Goal: Task Accomplishment & Management: Complete application form

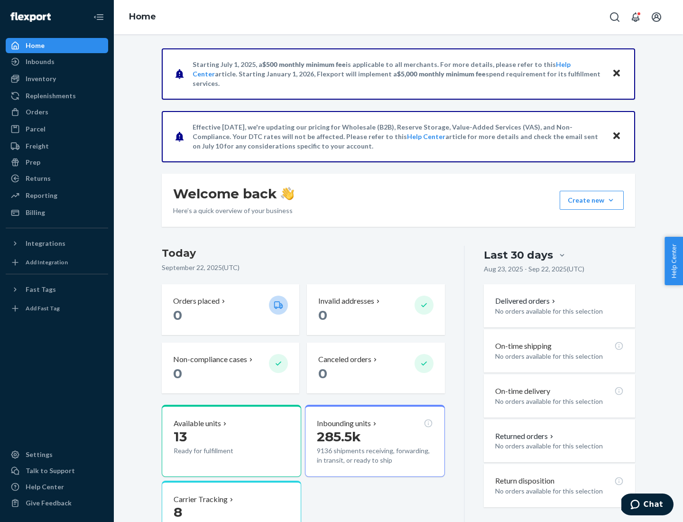
click at [611, 200] on button "Create new Create new inbound Create new order Create new product" at bounding box center [592, 200] width 64 height 19
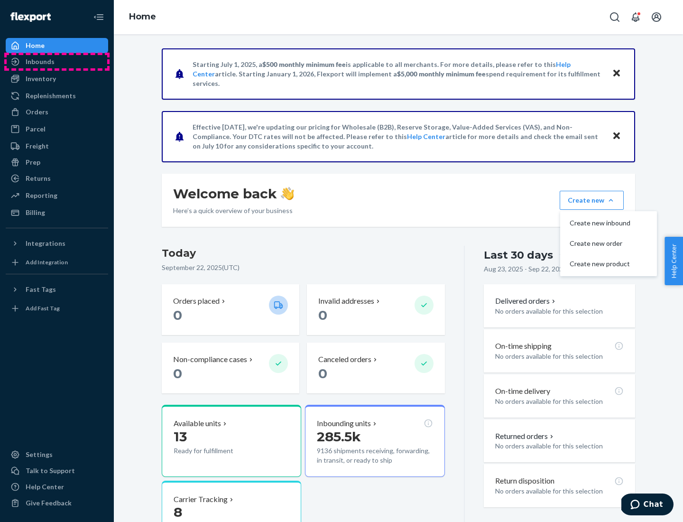
click at [57, 62] on div "Inbounds" at bounding box center [57, 61] width 101 height 13
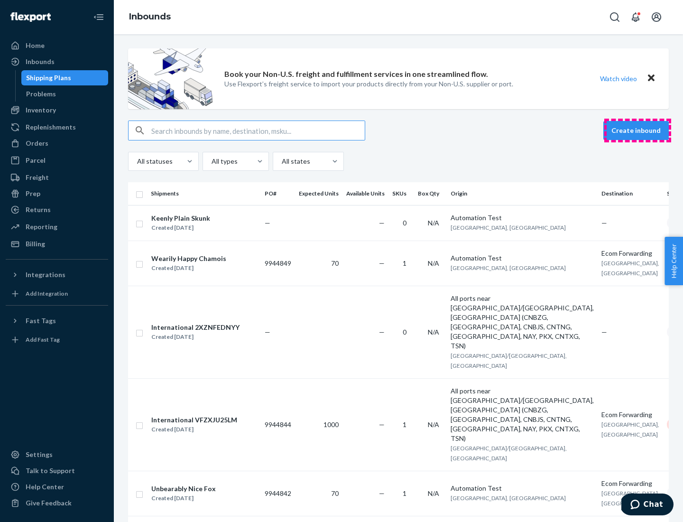
click at [638, 130] on button "Create inbound" at bounding box center [636, 130] width 65 height 19
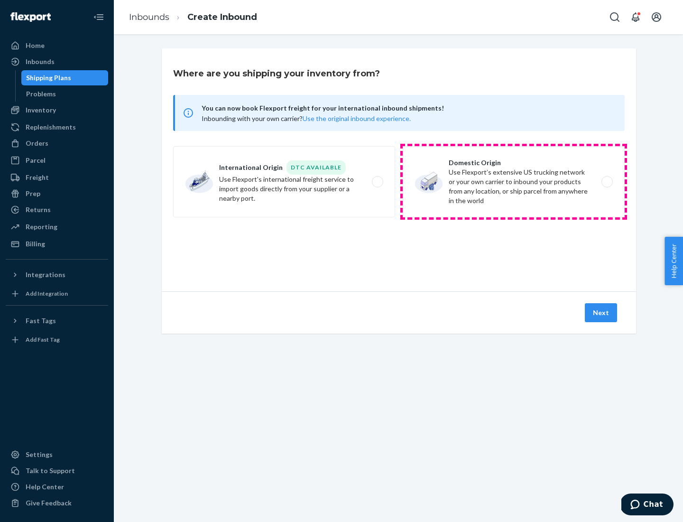
click at [514, 182] on label "Domestic Origin Use Flexport’s extensive US trucking network or your own carrie…" at bounding box center [514, 181] width 222 height 71
click at [607, 182] on input "Domestic Origin Use Flexport’s extensive US trucking network or your own carrie…" at bounding box center [610, 182] width 6 height 6
radio input "true"
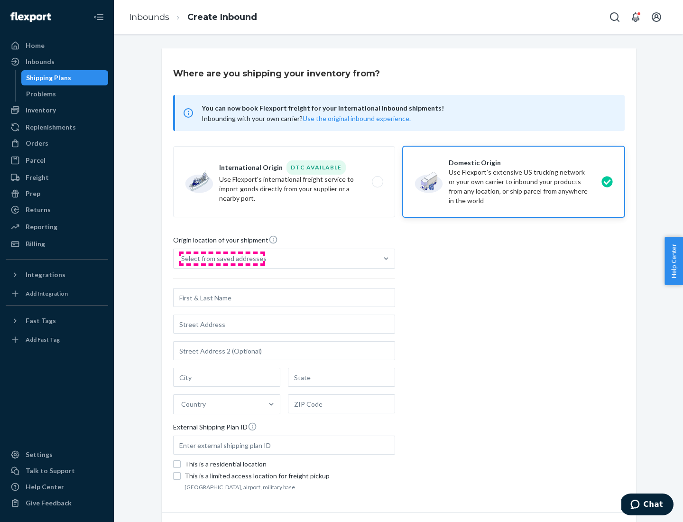
click at [222, 259] on div "Select from saved addresses" at bounding box center [223, 258] width 85 height 9
click at [182, 259] on input "Select from saved addresses" at bounding box center [181, 258] width 1 height 9
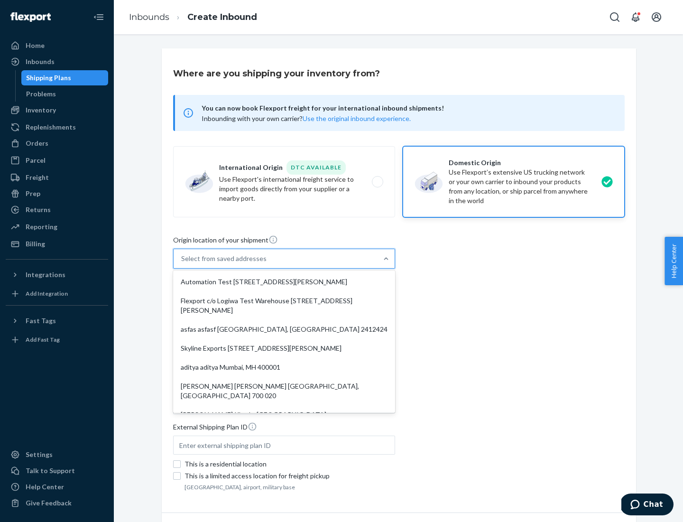
scroll to position [4, 0]
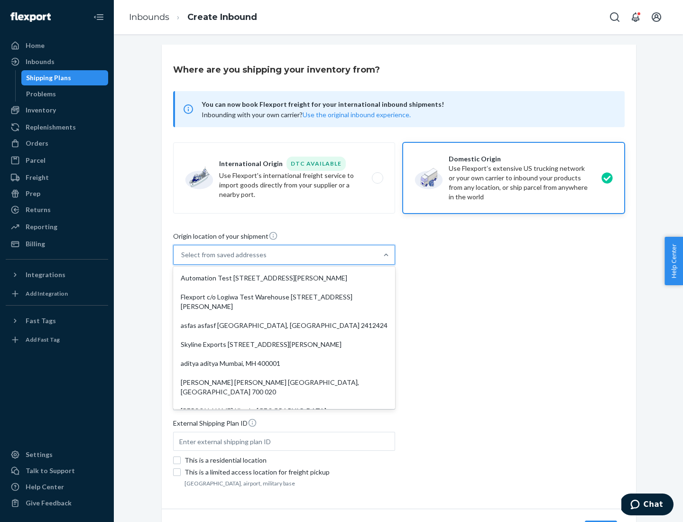
click at [284, 278] on div "Automation Test [STREET_ADDRESS][PERSON_NAME]" at bounding box center [284, 278] width 218 height 19
click at [182, 260] on input "option Automation Test [STREET_ADDRESS][PERSON_NAME]. 9 results available. Use …" at bounding box center [181, 254] width 1 height 9
type input "Automation Test"
type input "[STREET_ADDRESS][PERSON_NAME]"
type input "9th Floor"
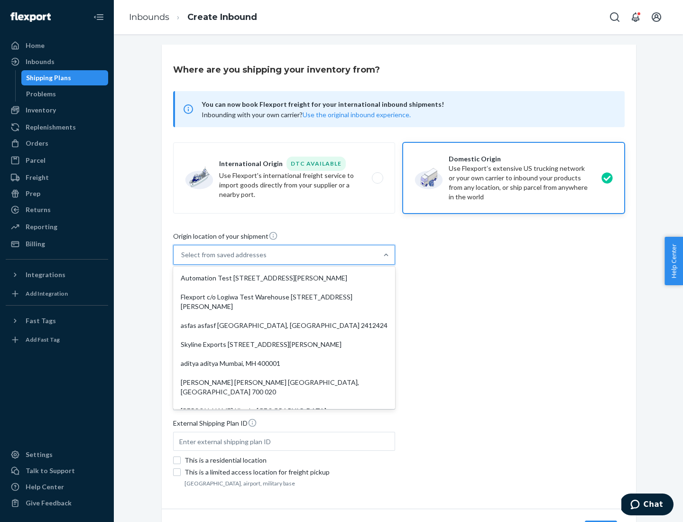
type input "[GEOGRAPHIC_DATA]"
type input "CA"
type input "94104"
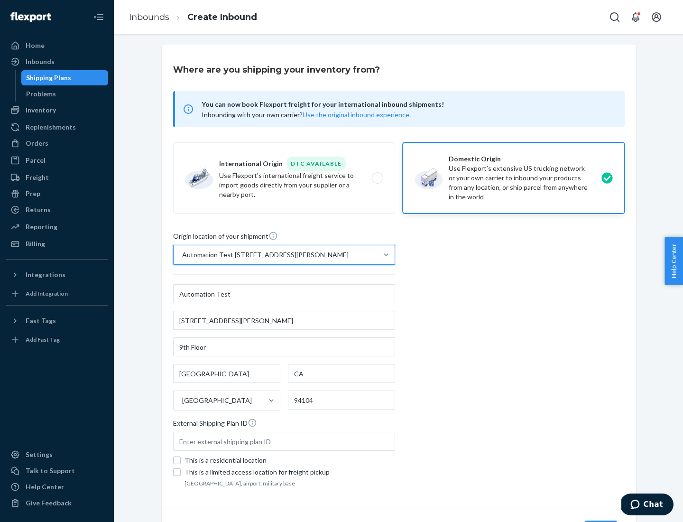
scroll to position [56, 0]
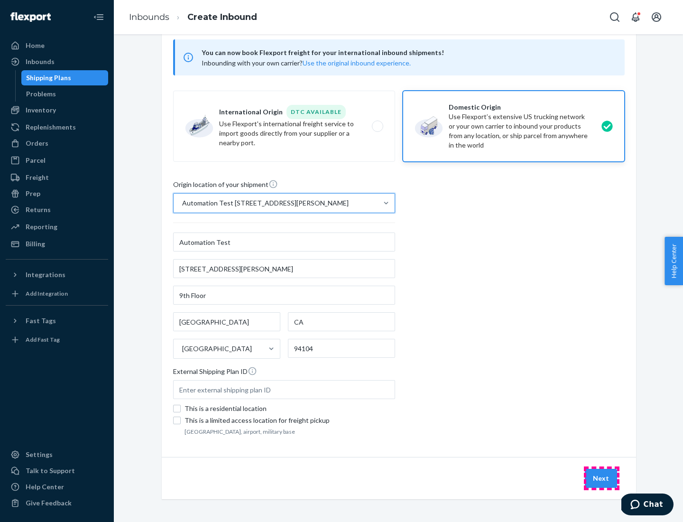
click at [602, 478] on button "Next" at bounding box center [601, 478] width 32 height 19
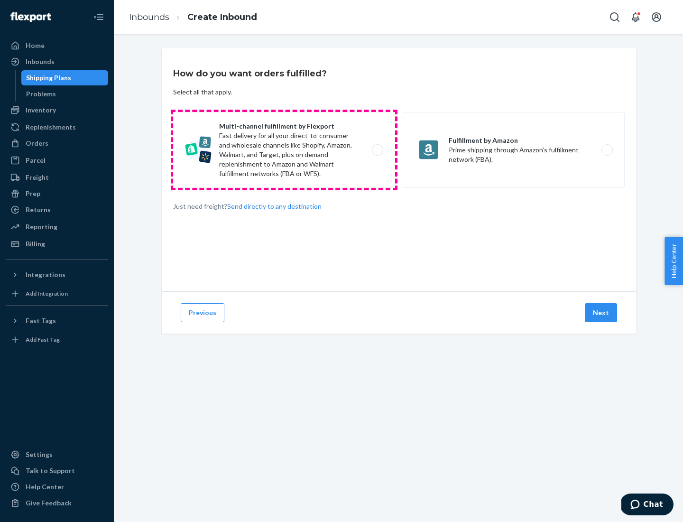
click at [284, 150] on label "Multi-channel fulfillment by Flexport Fast delivery for all your direct-to-cons…" at bounding box center [284, 150] width 222 height 76
click at [377, 150] on input "Multi-channel fulfillment by Flexport Fast delivery for all your direct-to-cons…" at bounding box center [380, 150] width 6 height 6
radio input "true"
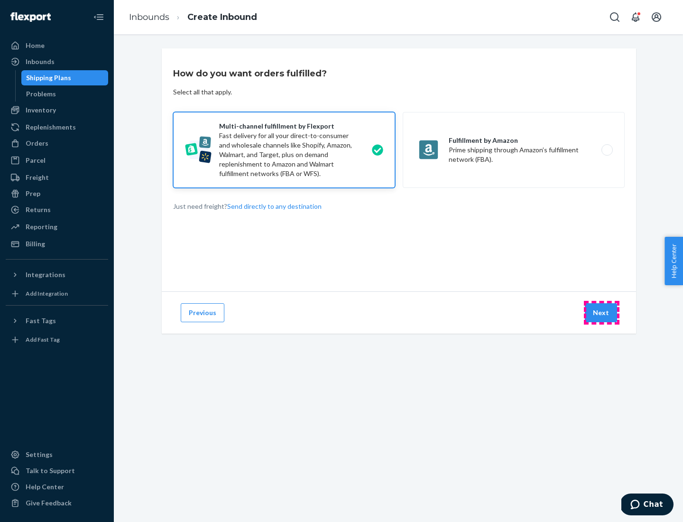
click at [602, 313] on button "Next" at bounding box center [601, 312] width 32 height 19
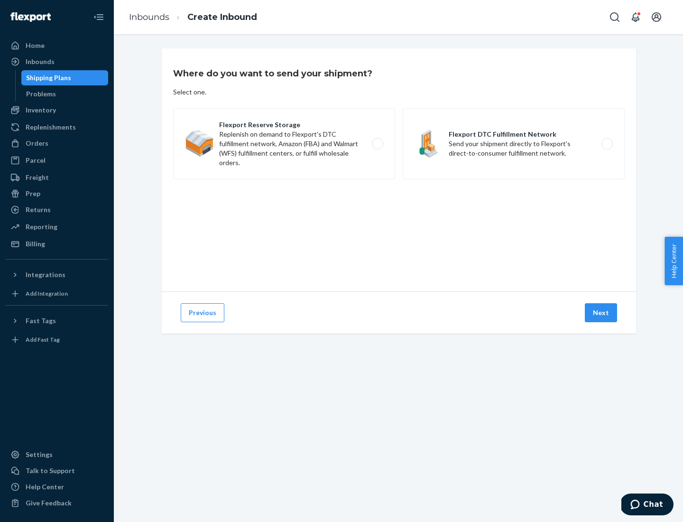
click at [514, 144] on label "Flexport DTC Fulfillment Network Send your shipment directly to Flexport's dire…" at bounding box center [514, 143] width 222 height 71
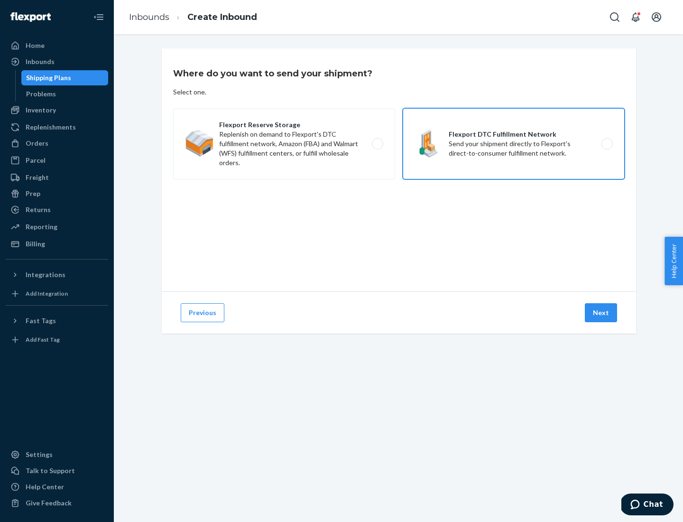
click at [607, 144] on input "Flexport DTC Fulfillment Network Send your shipment directly to Flexport's dire…" at bounding box center [610, 144] width 6 height 6
radio input "true"
click at [602, 313] on button "Next" at bounding box center [601, 312] width 32 height 19
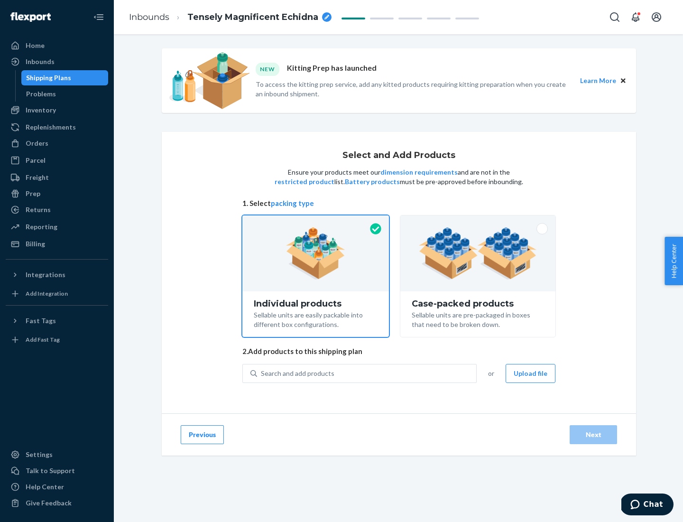
click at [478, 253] on img at bounding box center [478, 253] width 118 height 52
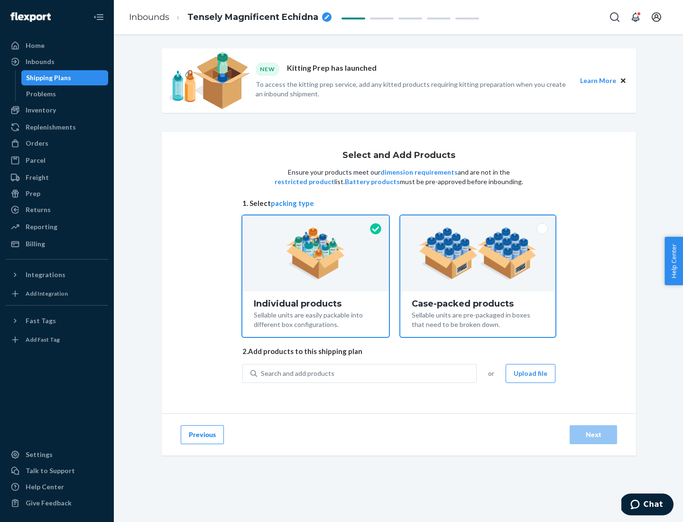
click at [478, 222] on input "Case-packed products Sellable units are pre-packaged in boxes that need to be b…" at bounding box center [478, 218] width 6 height 6
radio input "true"
radio input "false"
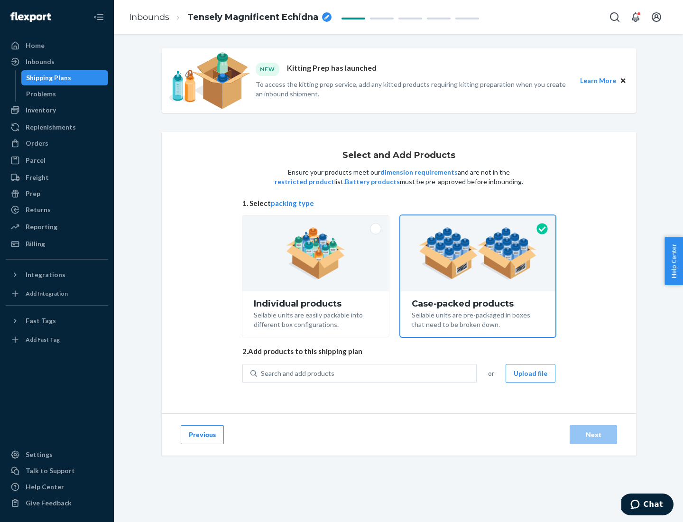
click at [367, 373] on div "Search and add products" at bounding box center [366, 373] width 219 height 17
click at [262, 373] on input "Search and add products" at bounding box center [261, 373] width 1 height 9
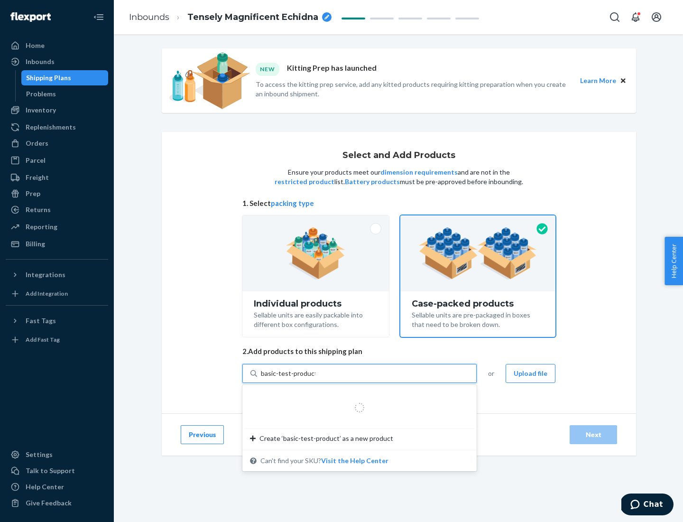
type input "basic-test-product-1"
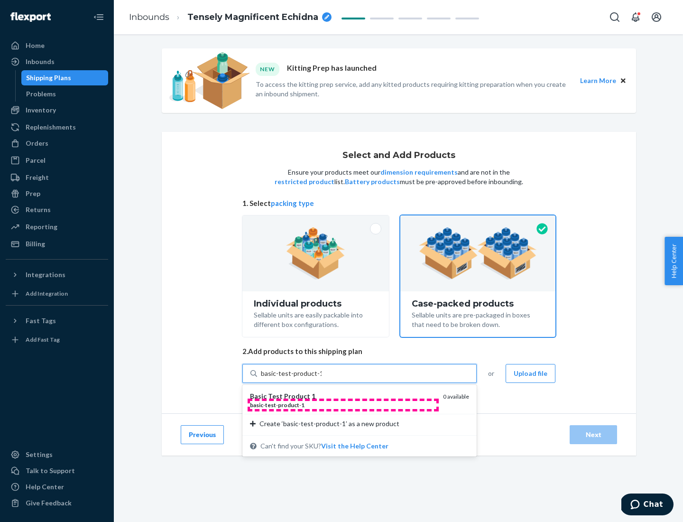
click at [343, 405] on div "basic - test - product - 1" at bounding box center [343, 405] width 186 height 8
click at [322, 378] on input "basic-test-product-1" at bounding box center [291, 373] width 61 height 9
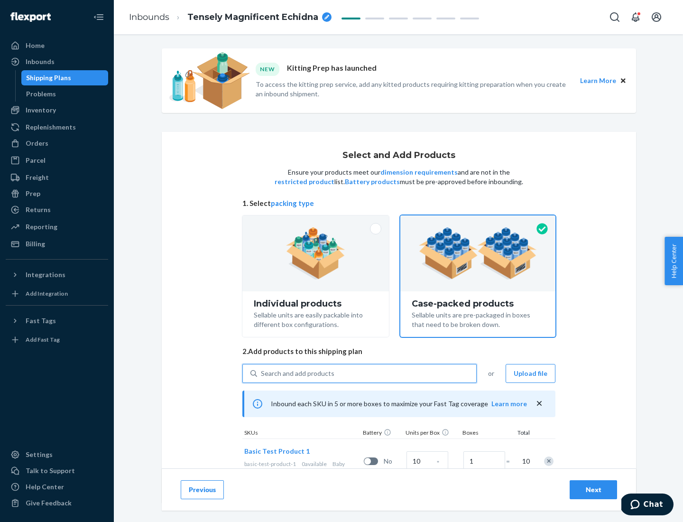
scroll to position [34, 0]
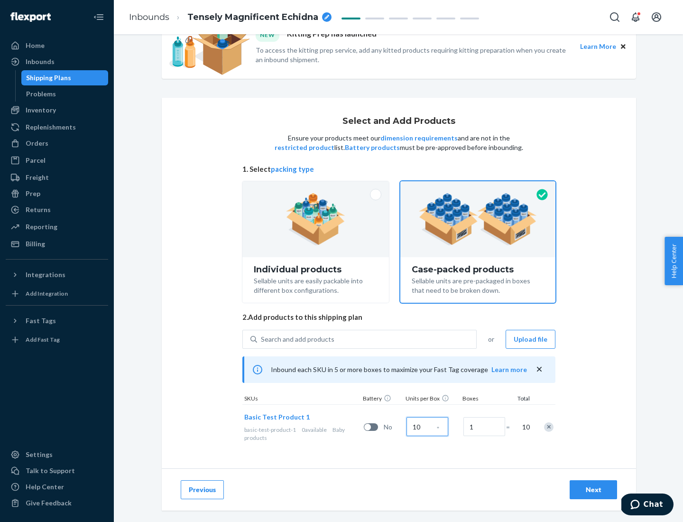
type input "10"
type input "7"
click at [594, 490] on div "Next" at bounding box center [593, 489] width 31 height 9
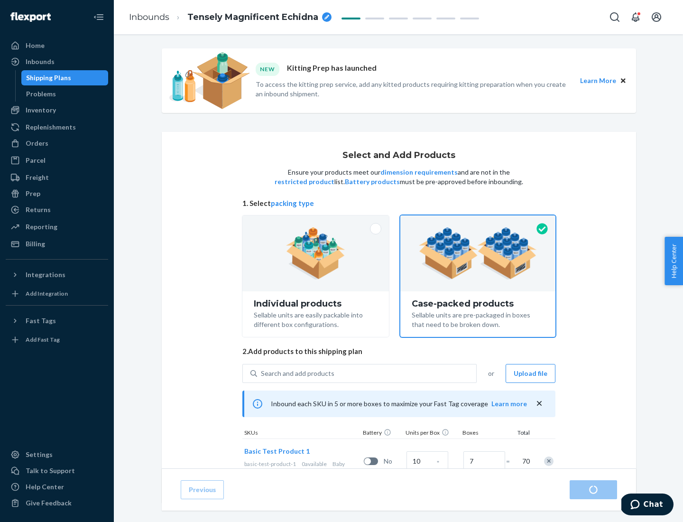
radio input "true"
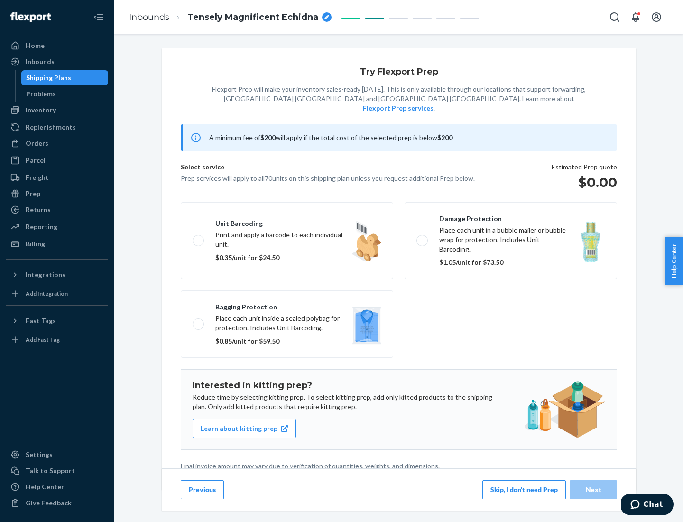
scroll to position [2, 0]
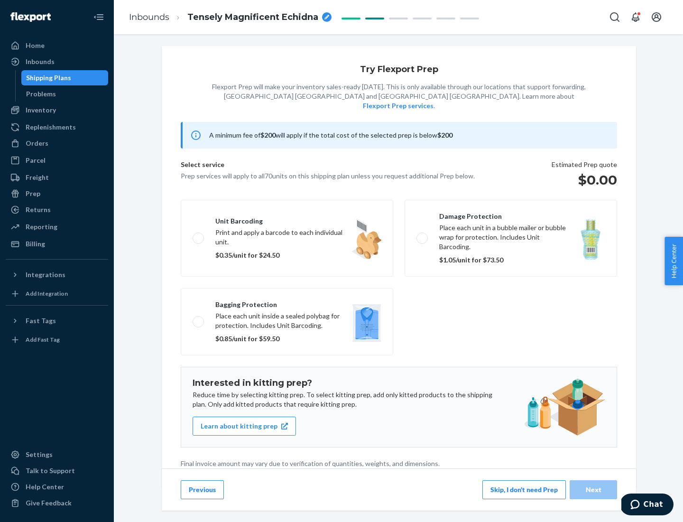
click at [287, 302] on label "Bagging protection Place each unit inside a sealed polybag for protection. Incl…" at bounding box center [287, 321] width 213 height 67
click at [199, 318] on input "Bagging protection Place each unit inside a sealed polybag for protection. Incl…" at bounding box center [196, 321] width 6 height 6
checkbox input "true"
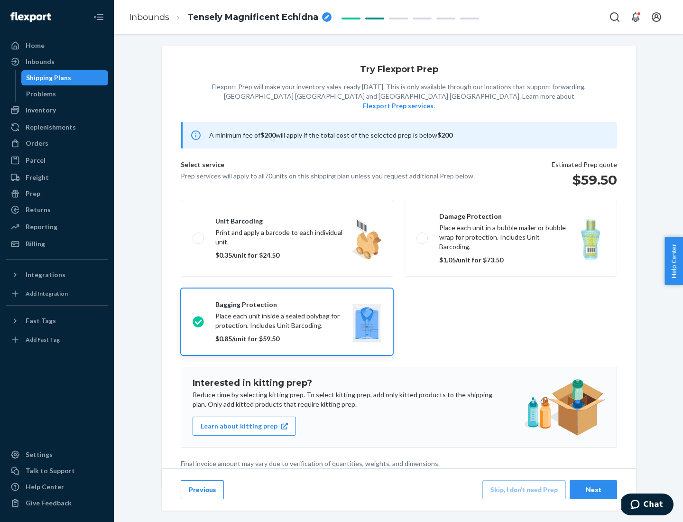
click at [594, 489] on div "Next" at bounding box center [593, 489] width 31 height 9
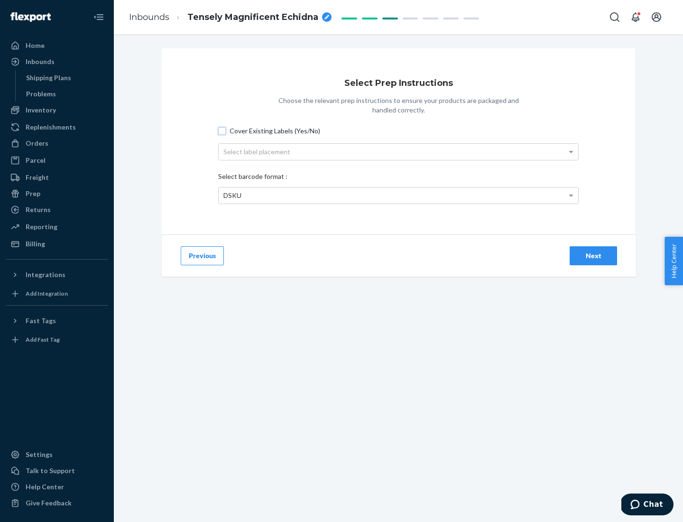
click at [222, 130] on input "Cover Existing Labels (Yes/No)" at bounding box center [222, 131] width 8 height 8
checkbox input "true"
click at [399, 151] on div "Select label placement" at bounding box center [399, 152] width 360 height 16
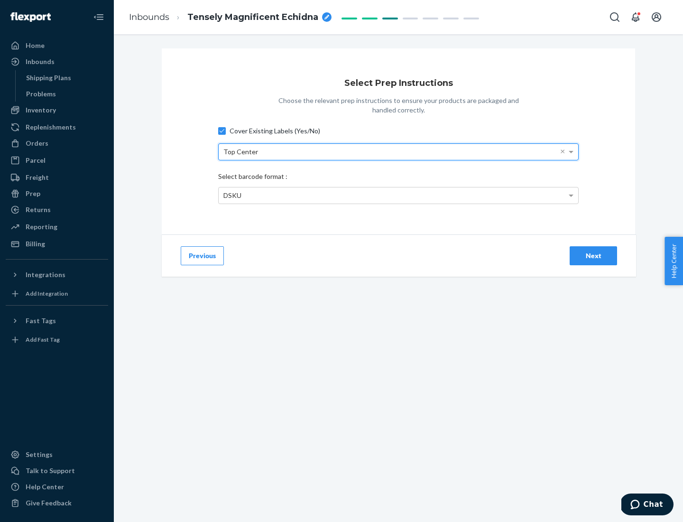
click at [399, 195] on div "DSKU" at bounding box center [399, 195] width 360 height 16
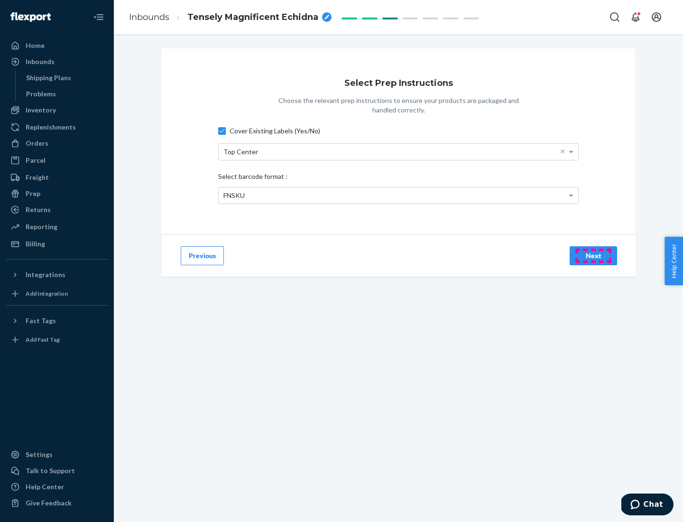
click at [594, 255] on div "Next" at bounding box center [593, 255] width 31 height 9
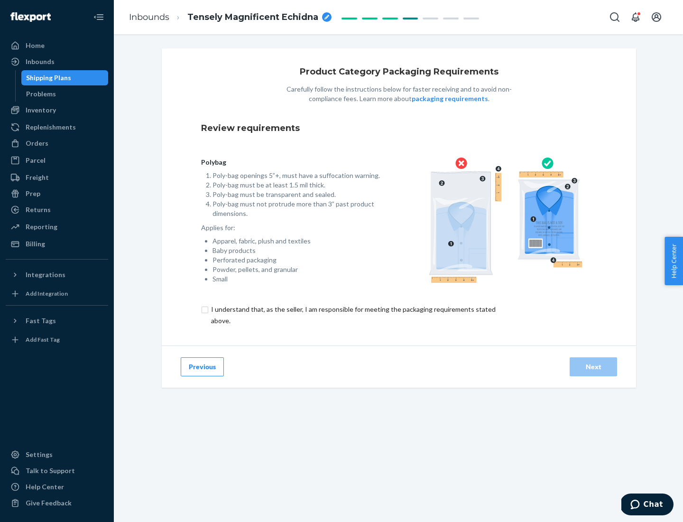
click at [353, 315] on input "checkbox" at bounding box center [359, 315] width 316 height 23
checkbox input "true"
click at [594, 366] on div "Next" at bounding box center [593, 366] width 31 height 9
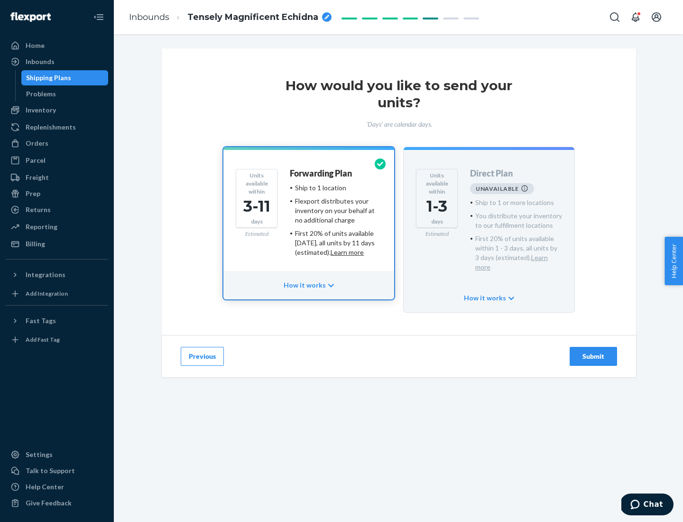
click at [322, 173] on h4 "Forwarding Plan" at bounding box center [321, 173] width 62 height 9
click at [594, 352] on div "Submit" at bounding box center [593, 356] width 31 height 9
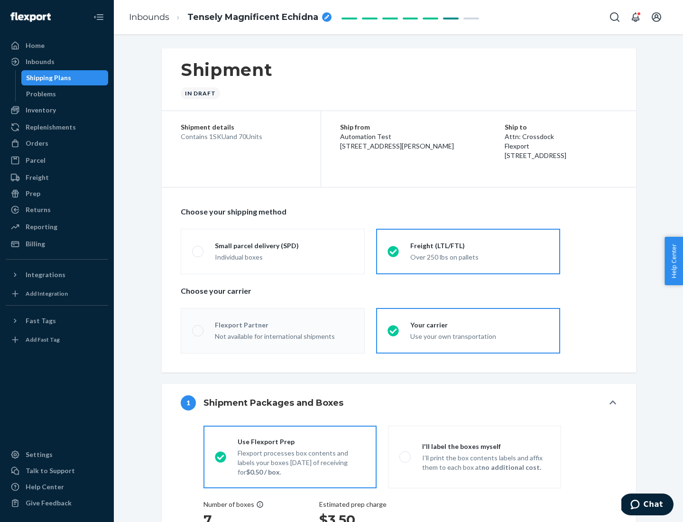
radio input "true"
radio input "false"
radio input "true"
radio input "false"
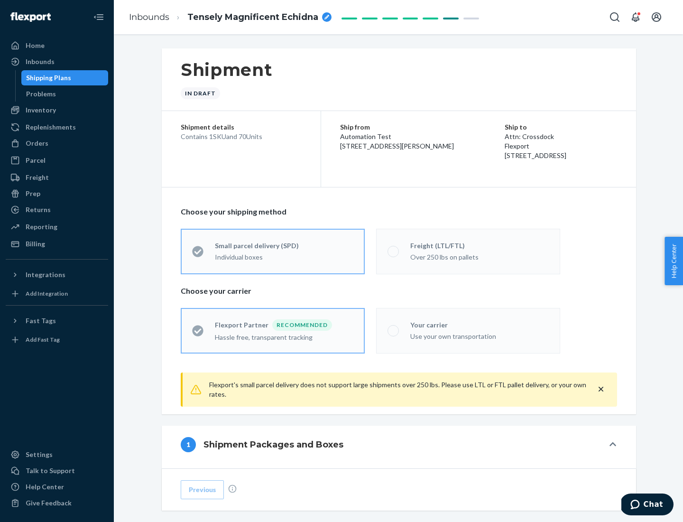
click at [468, 251] on div "Over 250 lbs on pallets" at bounding box center [479, 256] width 139 height 11
click at [394, 251] on input "Freight (LTL/FTL) Over 250 lbs on pallets" at bounding box center [391, 251] width 6 height 6
radio input "true"
radio input "false"
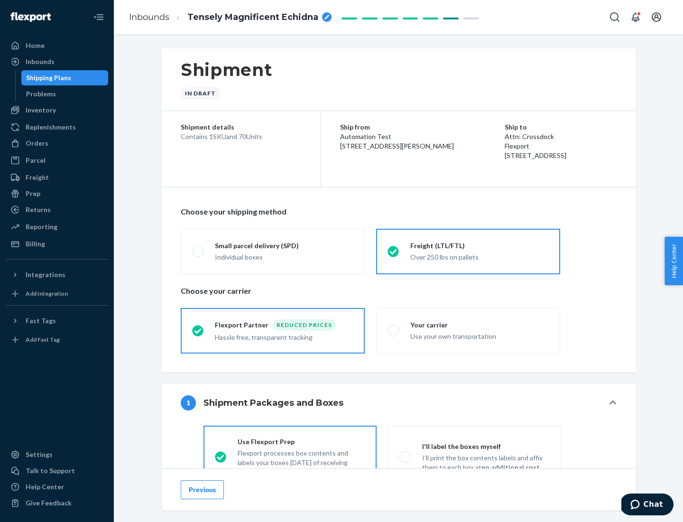
scroll to position [53, 0]
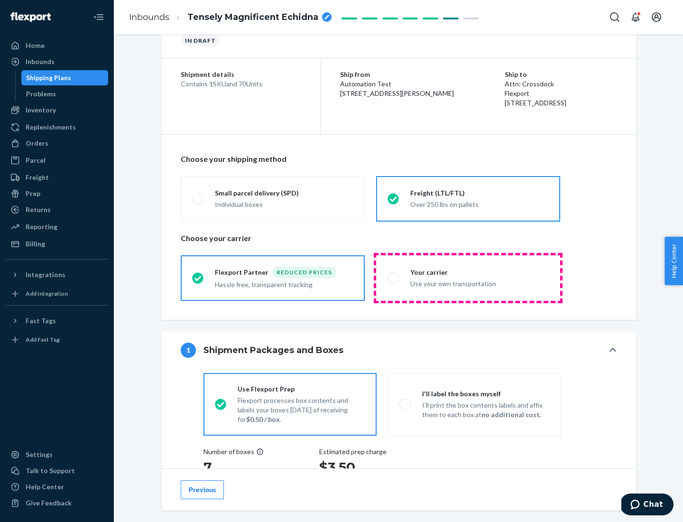
click at [468, 278] on div "Use your own transportation" at bounding box center [479, 282] width 139 height 11
click at [394, 278] on input "Your carrier Use your own transportation" at bounding box center [391, 278] width 6 height 6
radio input "true"
radio input "false"
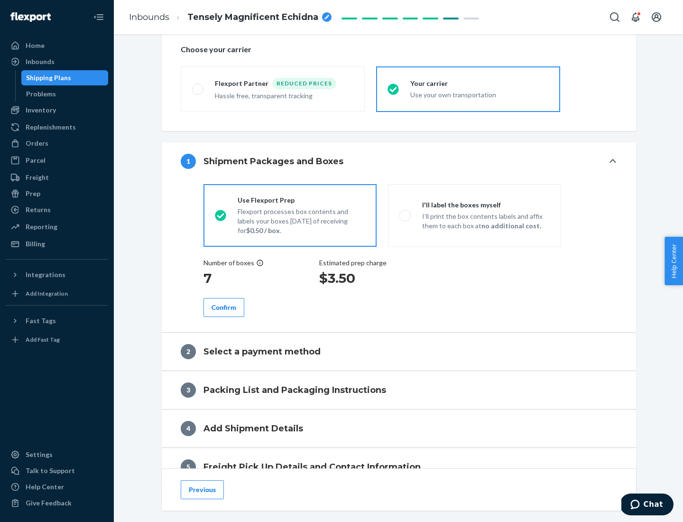
scroll to position [179, 0]
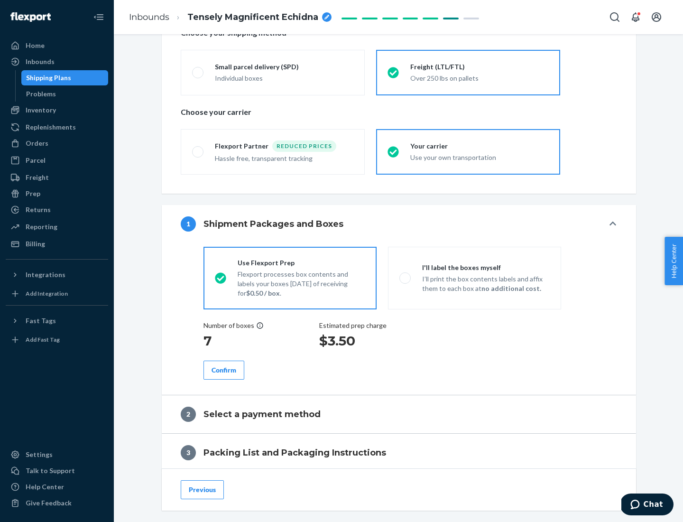
click at [475, 278] on p "I’ll print the box contents labels and affix them to each box at no additional …" at bounding box center [486, 283] width 128 height 19
click at [406, 278] on input "I'll label the boxes myself I’ll print the box contents labels and affix them t…" at bounding box center [403, 278] width 6 height 6
radio input "true"
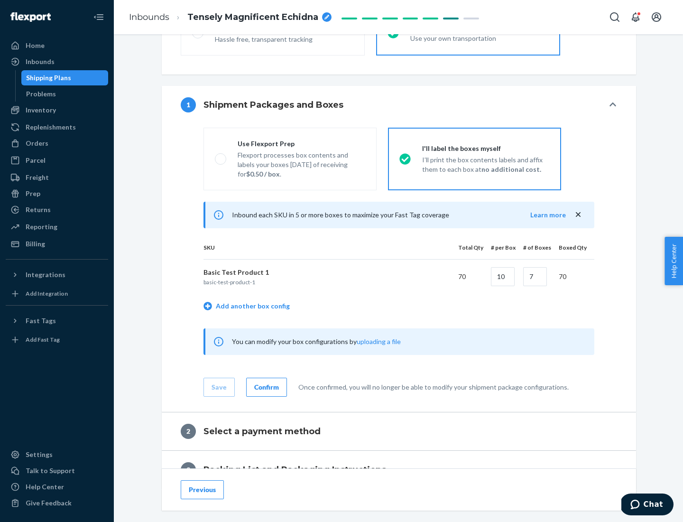
scroll to position [164, 0]
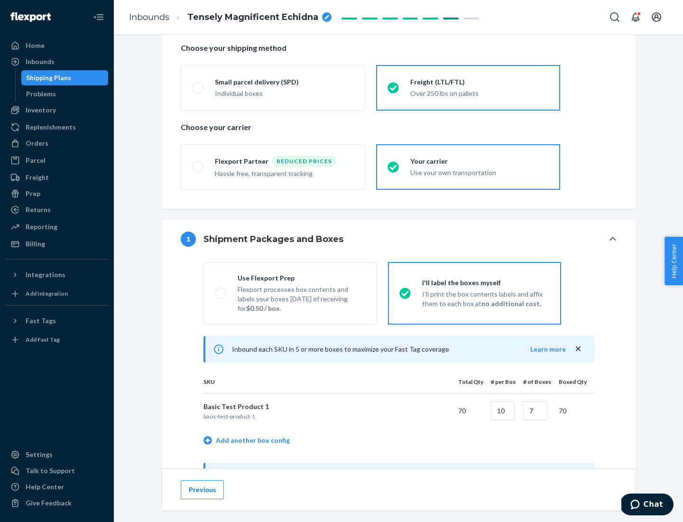
click at [301, 278] on div "Use Flexport Prep" at bounding box center [302, 277] width 128 height 9
click at [221, 290] on input "Use Flexport Prep Flexport processes box contents and labels your boxes [DATE] …" at bounding box center [218, 293] width 6 height 6
radio input "true"
radio input "false"
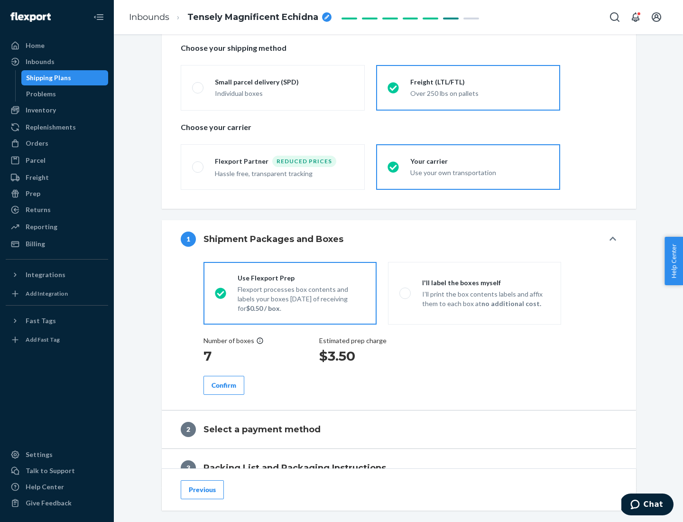
scroll to position [271, 0]
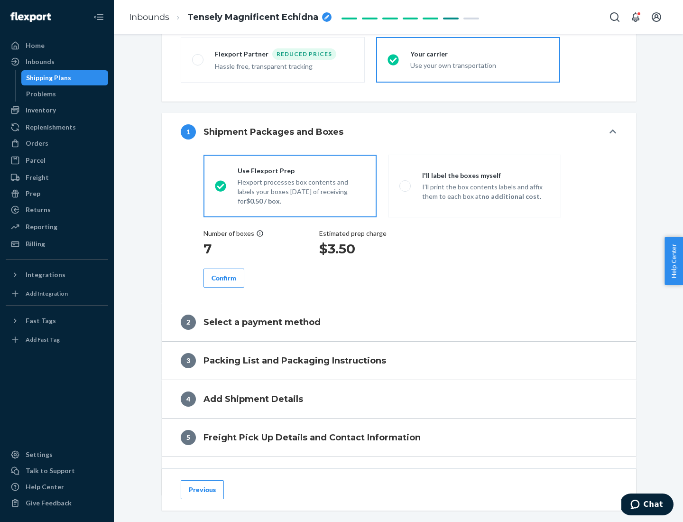
click at [224, 278] on div "Confirm" at bounding box center [224, 277] width 25 height 9
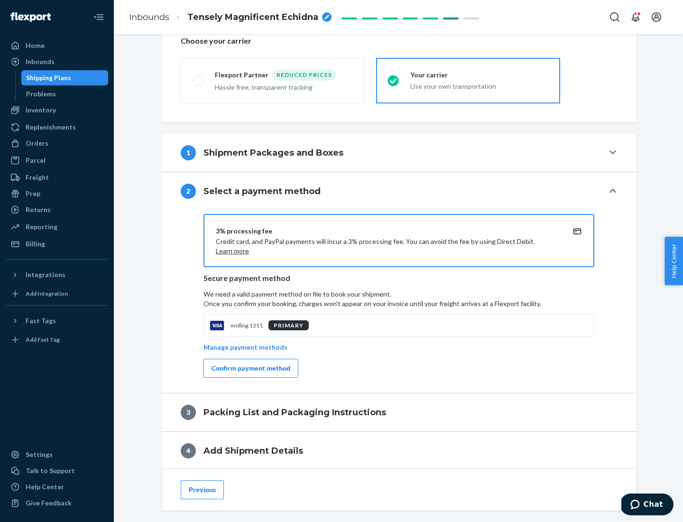
scroll to position [340, 0]
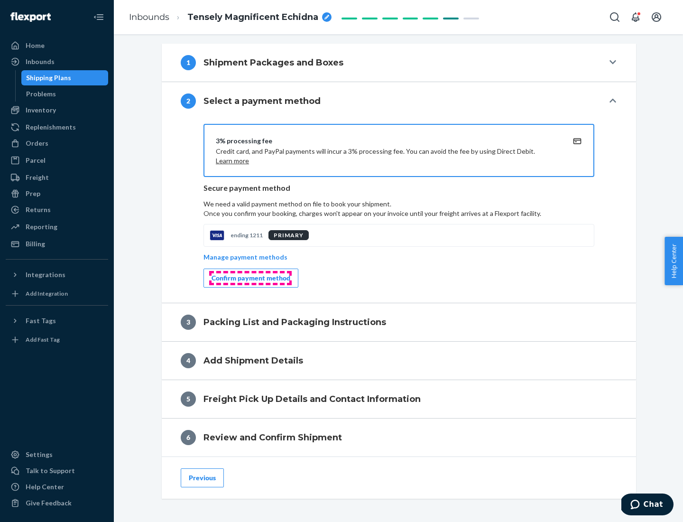
click at [250, 278] on div "Confirm payment method" at bounding box center [251, 277] width 79 height 9
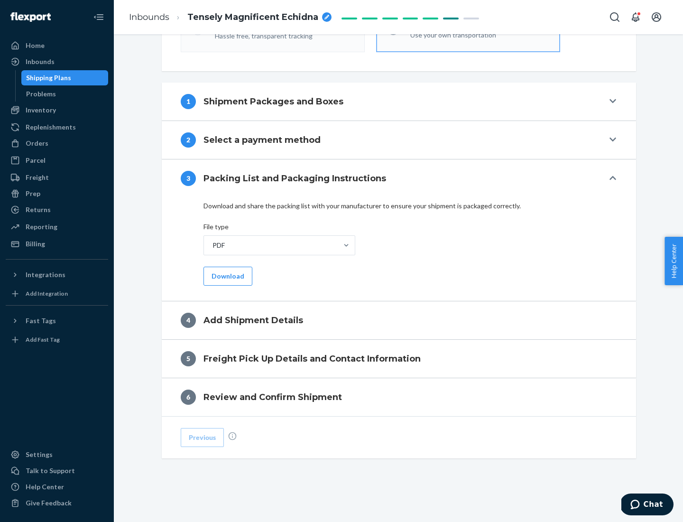
scroll to position [299, 0]
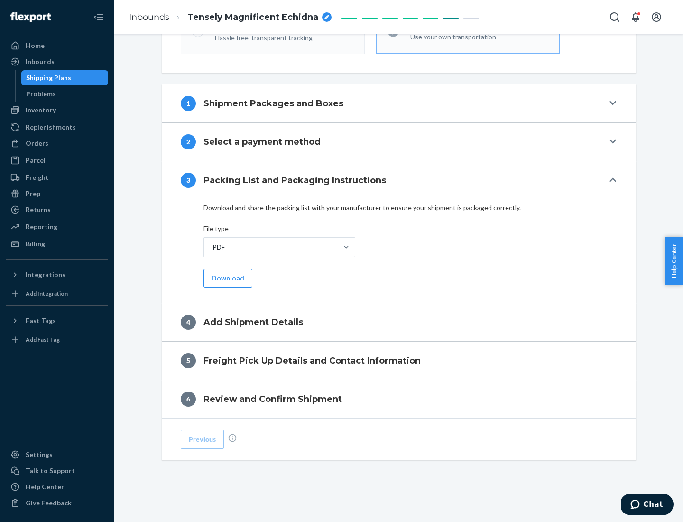
click at [227, 278] on button "Download" at bounding box center [228, 278] width 49 height 19
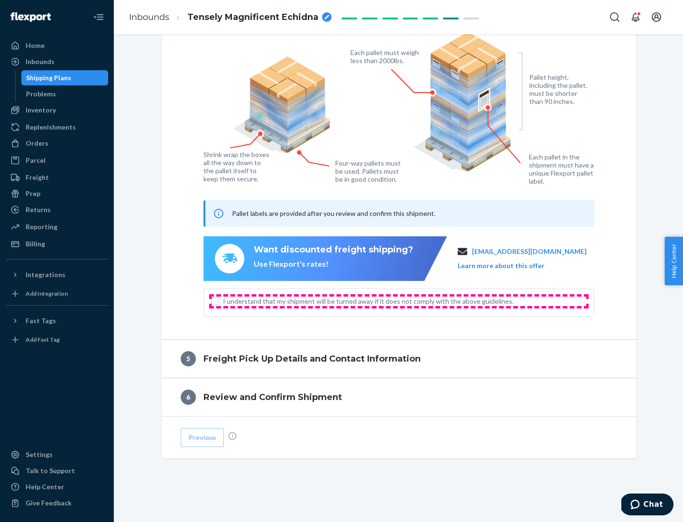
click at [399, 301] on span "I understand that my shipment will be turned away if it does not comply with th…" at bounding box center [404, 301] width 363 height 9
click at [219, 301] on input "I understand that my shipment will be turned away if it does not comply with th…" at bounding box center [216, 302] width 8 height 8
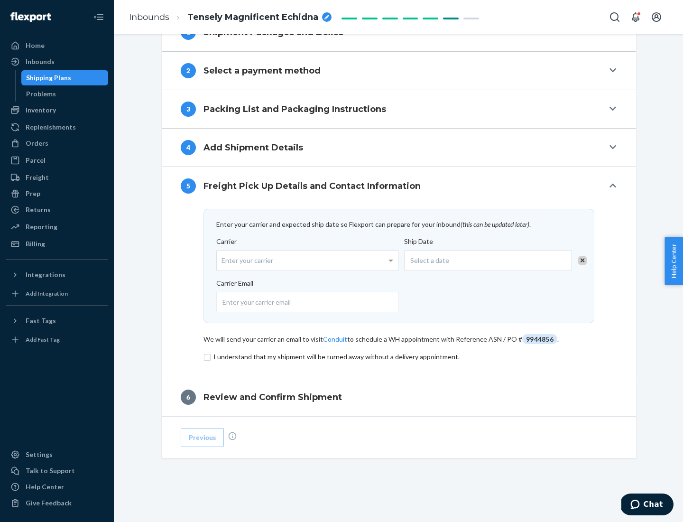
scroll to position [371, 0]
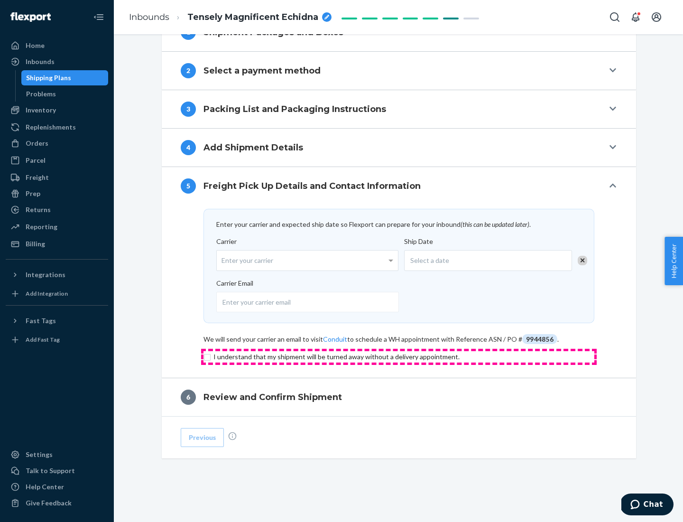
click at [399, 356] on input "checkbox" at bounding box center [399, 356] width 391 height 11
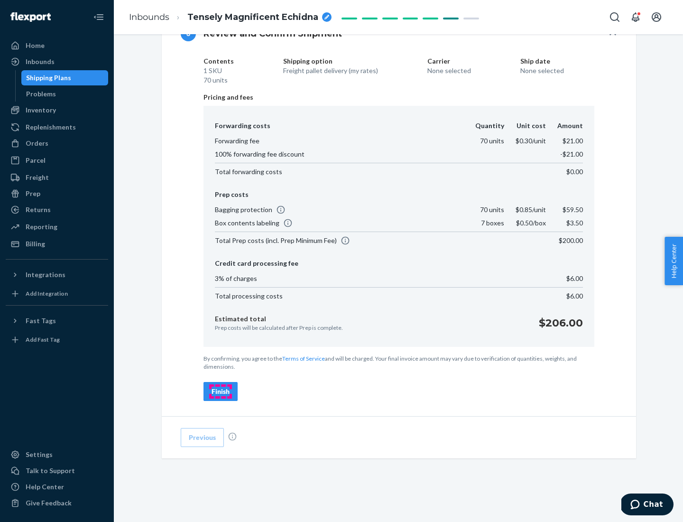
click at [221, 391] on div "Finish" at bounding box center [221, 391] width 18 height 9
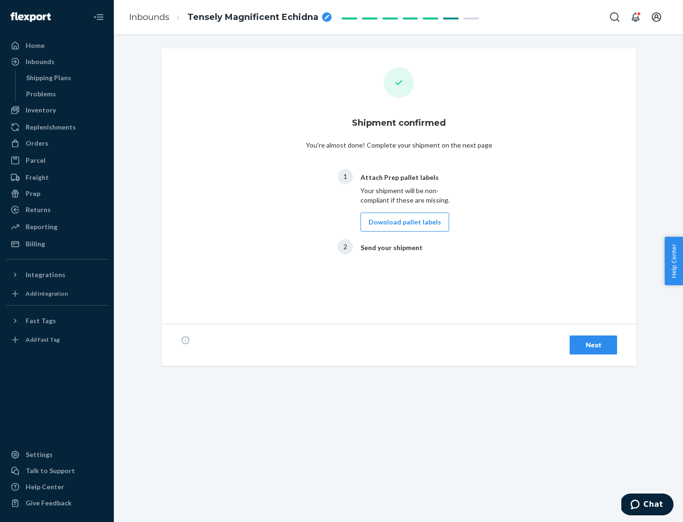
click at [402, 222] on button "Download pallet labels" at bounding box center [405, 222] width 89 height 19
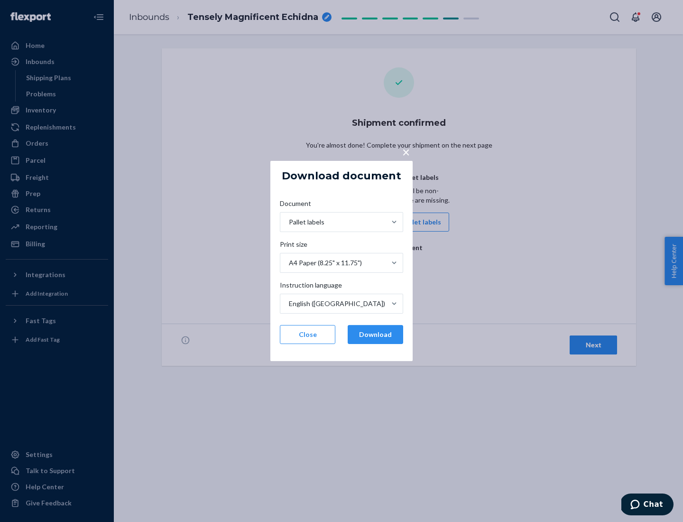
click at [375, 335] on button "Download" at bounding box center [376, 334] width 56 height 19
click at [406, 151] on span "×" at bounding box center [406, 152] width 8 height 16
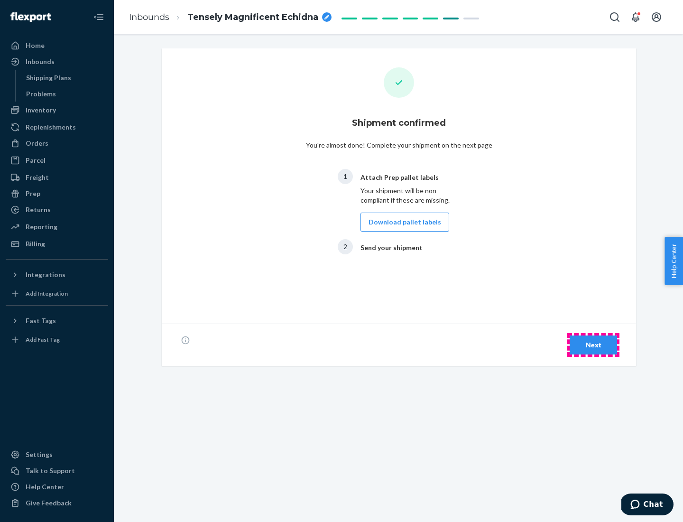
click at [594, 345] on div "Next" at bounding box center [593, 344] width 31 height 9
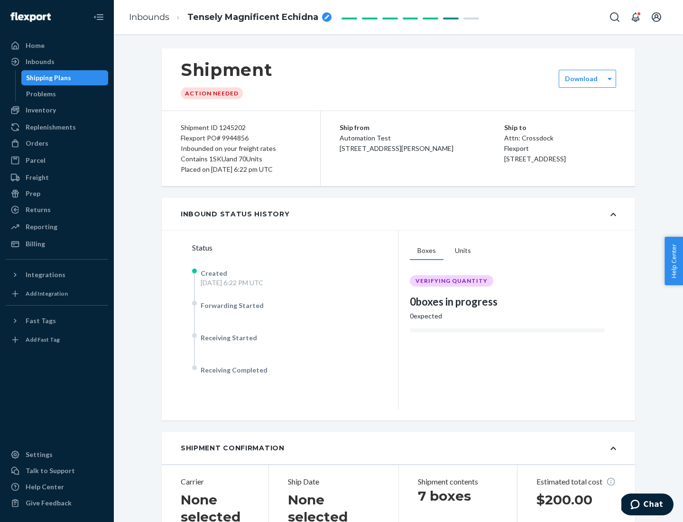
scroll to position [204, 0]
